Goal: Information Seeking & Learning: Learn about a topic

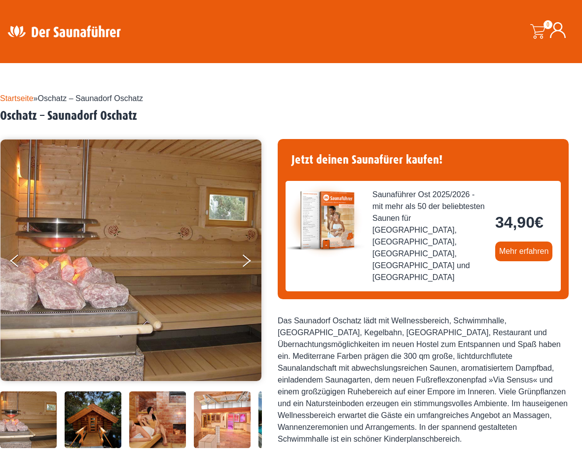
scroll to position [95, 0]
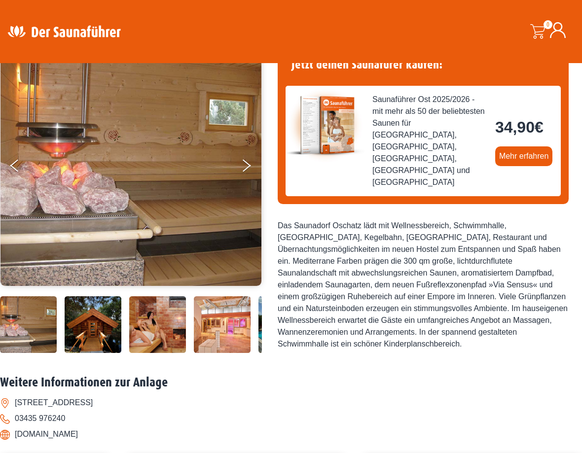
click at [234, 163] on img at bounding box center [130, 165] width 261 height 242
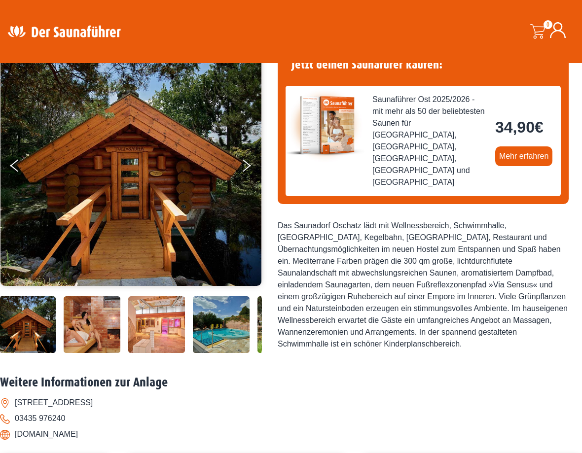
click at [247, 168] on icon "Next" at bounding box center [247, 168] width 8 height 7
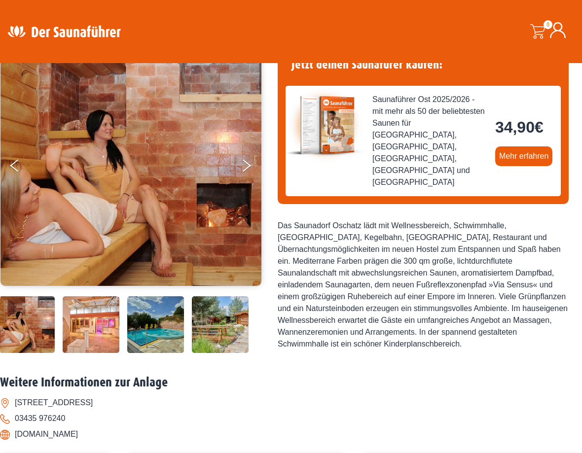
click at [238, 171] on img at bounding box center [130, 165] width 261 height 242
click at [253, 163] on button "Next" at bounding box center [253, 167] width 25 height 25
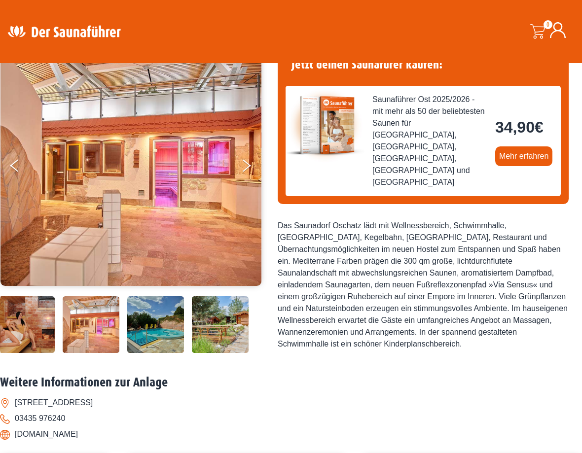
click at [234, 169] on img at bounding box center [130, 165] width 261 height 242
click at [251, 165] on icon "Next" at bounding box center [247, 168] width 8 height 7
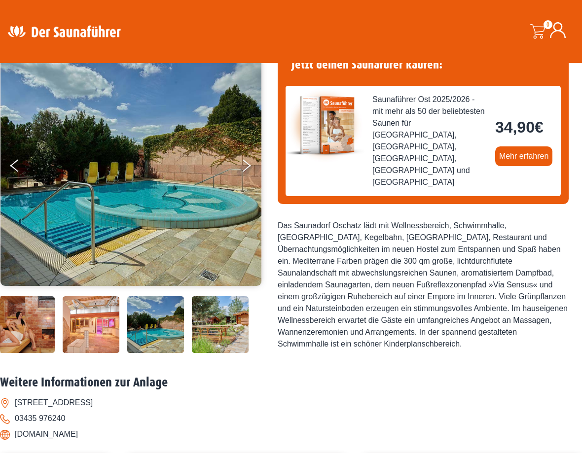
click at [250, 165] on icon "Next" at bounding box center [247, 168] width 8 height 7
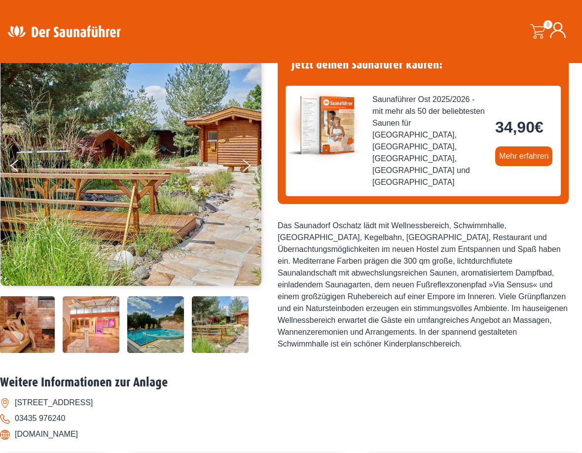
click at [246, 168] on icon "Next" at bounding box center [247, 168] width 8 height 7
click at [253, 170] on button "Next" at bounding box center [253, 167] width 25 height 25
click at [246, 168] on icon "Next" at bounding box center [247, 168] width 8 height 7
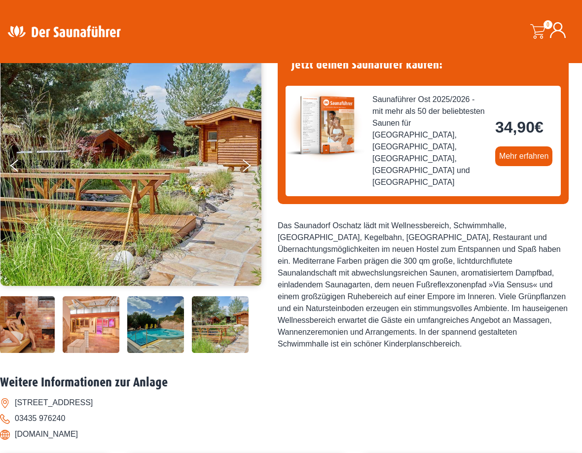
click at [255, 166] on button "Next" at bounding box center [253, 167] width 25 height 25
click at [246, 168] on icon "Next" at bounding box center [247, 168] width 8 height 7
click at [238, 170] on img at bounding box center [130, 165] width 261 height 242
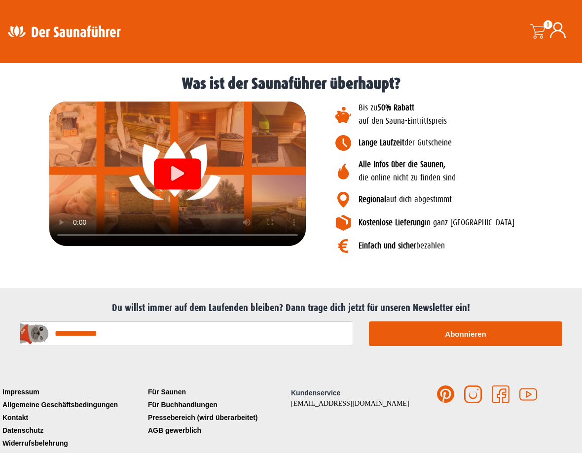
scroll to position [1118, 0]
